Goal: Task Accomplishment & Management: Complete application form

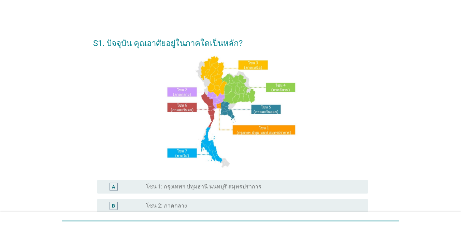
scroll to position [130, 0]
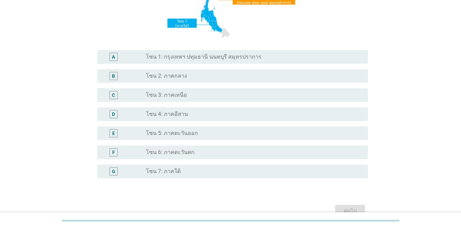
click at [114, 57] on div "A" at bounding box center [113, 57] width 3 height 7
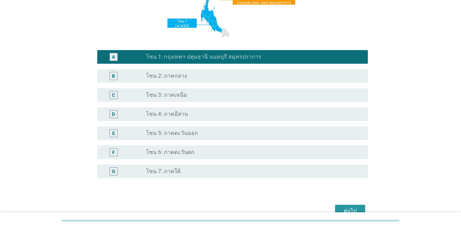
click at [350, 211] on div "ต่อไป" at bounding box center [350, 211] width 19 height 8
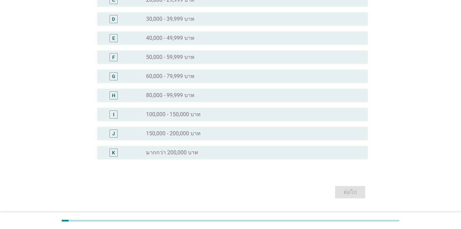
scroll to position [3, 0]
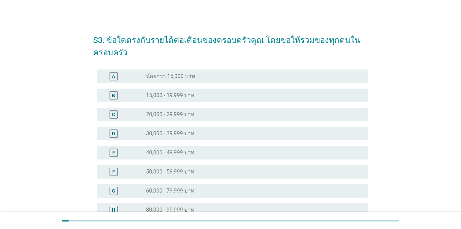
click at [114, 153] on div "E" at bounding box center [113, 152] width 3 height 7
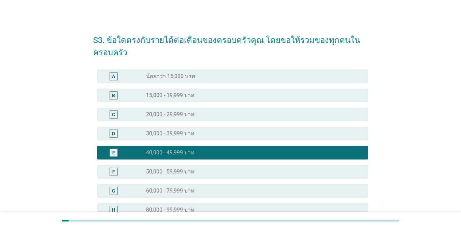
scroll to position [118, 0]
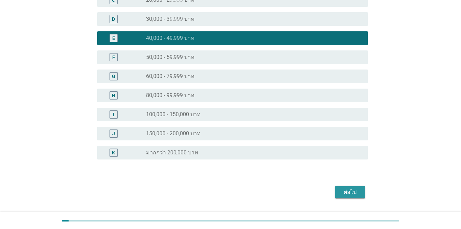
click at [350, 193] on div "ต่อไป" at bounding box center [350, 192] width 19 height 8
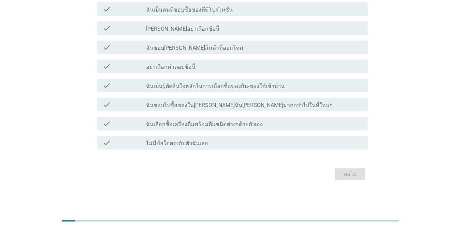
scroll to position [0, 0]
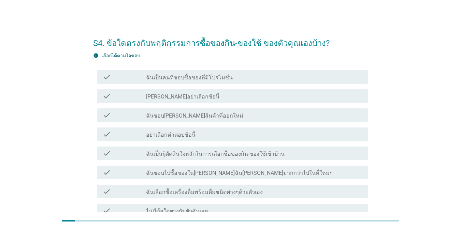
click at [101, 53] on label "เลือกได้ตามใจชอบ" at bounding box center [120, 55] width 39 height 5
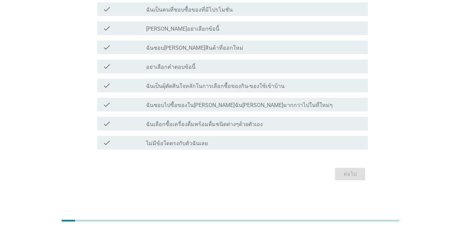
click at [350, 174] on div "ต่อไป" at bounding box center [350, 174] width 19 height 8
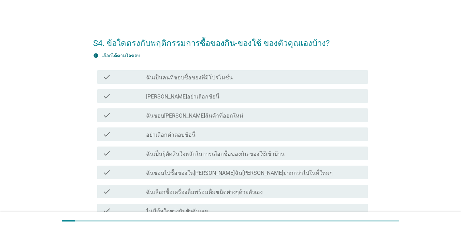
click at [101, 53] on label "เลือกได้ตามใจชอบ" at bounding box center [120, 55] width 39 height 5
click at [231, 40] on h2 "S4. ข้อใดตรงกับพฤติกรรมการซื้อของกิน-ของใช้ ของตัวคุณเองบ้าง?" at bounding box center [230, 39] width 275 height 19
click at [101, 53] on label "เลือกได้ตามใจชอบ" at bounding box center [120, 55] width 39 height 5
click at [231, 40] on h2 "S4. ข้อใดตรงกับพฤติกรรมการซื้อของกิน-ของใช้ ของตัวคุณเองบ้าง?" at bounding box center [230, 39] width 275 height 19
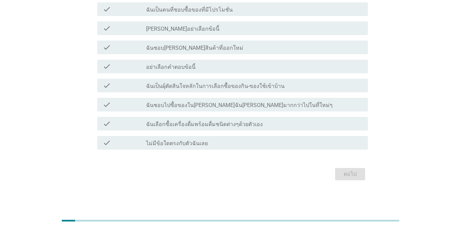
click at [231, 221] on div at bounding box center [231, 221] width 338 height 2
click at [350, 174] on div "ต่อไป" at bounding box center [350, 174] width 19 height 8
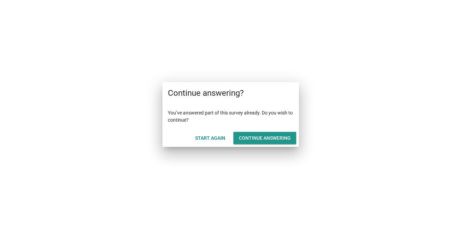
click at [265, 138] on div "Continue answering" at bounding box center [265, 138] width 52 height 7
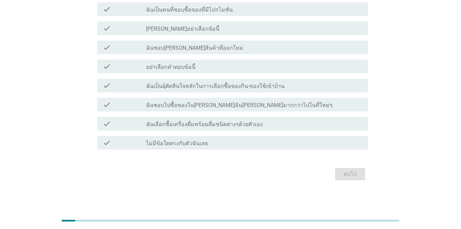
scroll to position [26, 0]
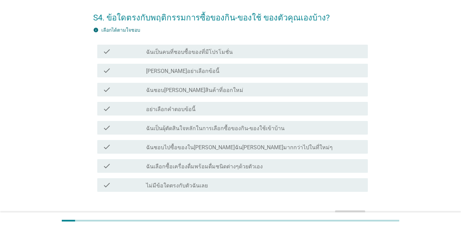
click at [231, 115] on body "S4. ข้อใดตรงกับพฤติกรรมการซื้อของกิน-ของใช้ ของตัวคุณเองบ้าง? info เลือกได้ตามใ…" at bounding box center [230, 114] width 461 height 281
click at [231, 221] on div at bounding box center [231, 221] width 338 height 2
click at [350, 217] on div "ต่อไป" at bounding box center [350, 217] width 19 height 8
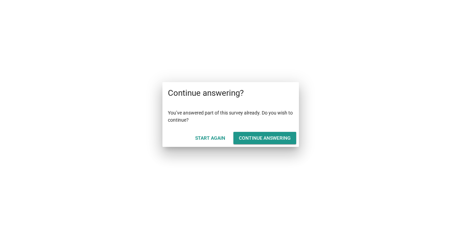
click at [265, 138] on div "Continue answering" at bounding box center [265, 138] width 52 height 7
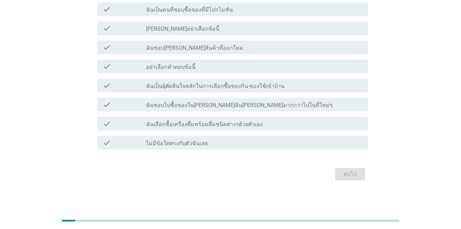
scroll to position [26, 0]
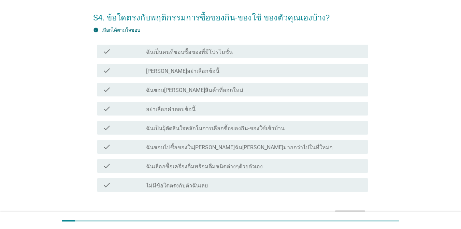
click at [350, 217] on div "ต่อไป" at bounding box center [350, 217] width 19 height 8
click at [231, 221] on div at bounding box center [231, 221] width 338 height 2
click at [231, 14] on h2 "S4. ข้อใดตรงกับพฤติกรรมการซื้อของกิน-ของใช้ ของตัวคุณเองบ้าง?" at bounding box center [230, 14] width 275 height 19
click at [101, 27] on label "เลือกได้ตามใจชอบ" at bounding box center [120, 29] width 39 height 5
click at [350, 217] on div "ต่อไป" at bounding box center [350, 217] width 19 height 8
